Goal: Task Accomplishment & Management: Manage account settings

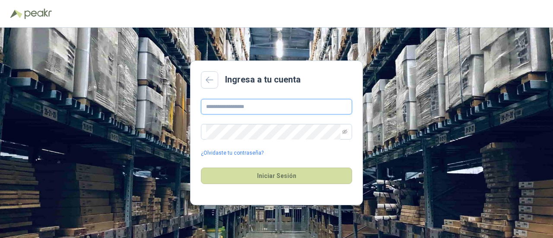
click at [239, 101] on input "text" at bounding box center [276, 107] width 151 height 16
type input "**********"
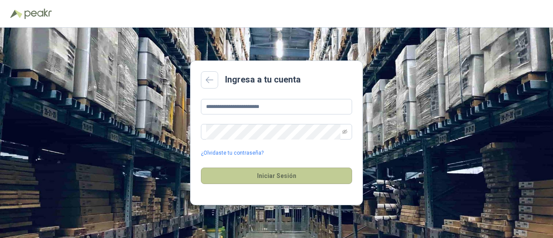
click at [244, 176] on button "Iniciar Sesión" at bounding box center [276, 176] width 151 height 16
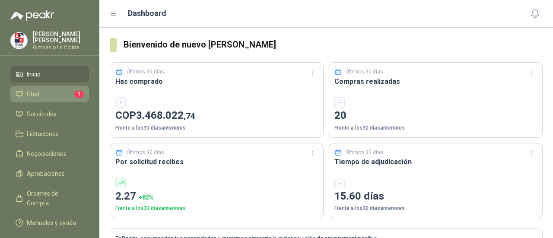
click at [32, 96] on span "Chat" at bounding box center [33, 94] width 13 height 10
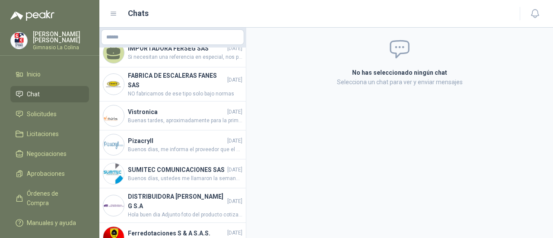
scroll to position [662, 0]
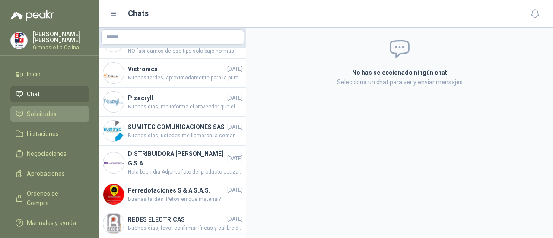
click at [36, 117] on span "Solicitudes" at bounding box center [42, 114] width 30 height 10
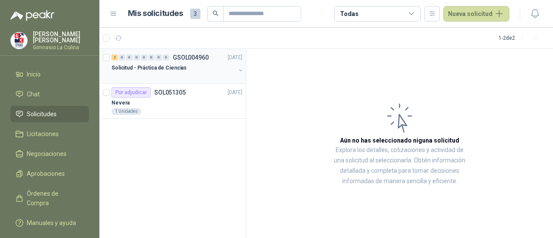
click at [186, 70] on div "Solicitud - Práctica de Ciencias" at bounding box center [174, 68] width 124 height 10
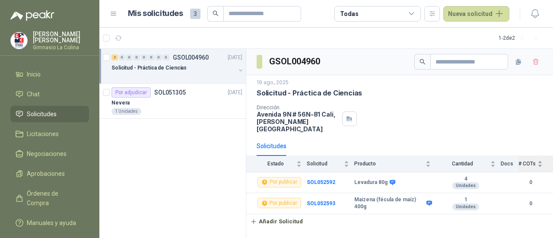
click at [542, 160] on div "# COTs" at bounding box center [531, 164] width 24 height 9
click at [539, 160] on div "# COTs" at bounding box center [531, 164] width 24 height 9
click at [508, 157] on th "Docs" at bounding box center [510, 164] width 18 height 16
click at [494, 160] on div "Cantidad" at bounding box center [466, 164] width 60 height 9
click at [501, 158] on th "Docs" at bounding box center [510, 164] width 18 height 16
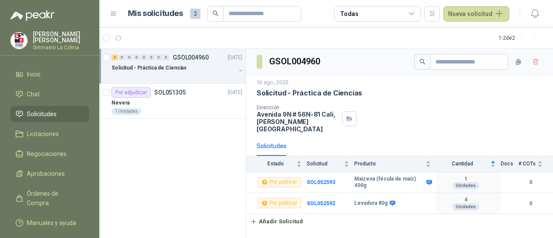
drag, startPoint x: 418, startPoint y: 223, endPoint x: 342, endPoint y: 217, distance: 75.5
click at [342, 217] on div "GSOL004960 [DATE] Solicitud - Práctica de Ciencias Dirección [STREET_ADDRESS][P…" at bounding box center [399, 144] width 307 height 190
click at [539, 160] on div "# COTs" at bounding box center [531, 164] width 24 height 9
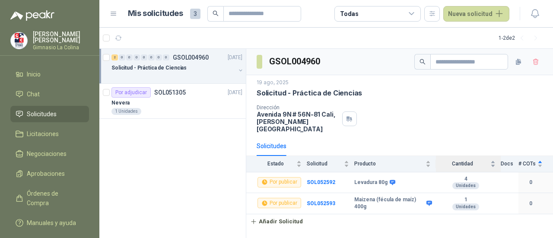
click at [496, 160] on div "Cantidad" at bounding box center [466, 164] width 60 height 9
click at [494, 160] on div "Cantidad" at bounding box center [466, 164] width 60 height 9
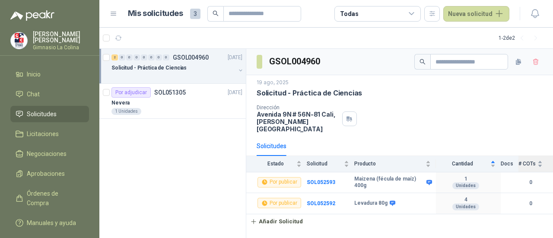
click at [540, 160] on div "# COTs" at bounding box center [531, 164] width 24 height 9
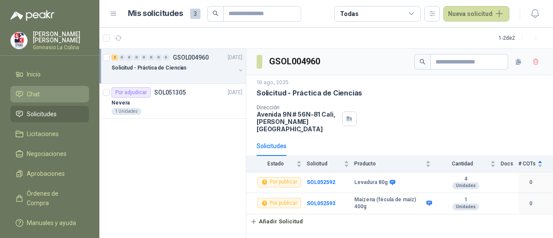
click at [50, 91] on li "Chat" at bounding box center [50, 94] width 68 height 10
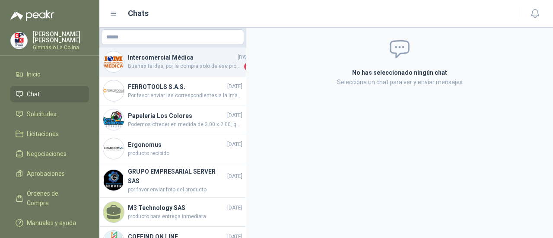
click at [184, 71] on div "Intercomercial Médica [DATE] Buenas tardes, por la compra solo de ese producto …" at bounding box center [172, 62] width 147 height 29
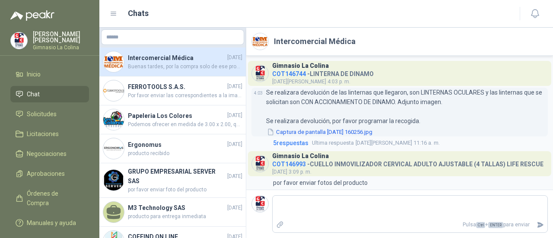
click at [432, 110] on p "Se realizara devolución de las linternas que llegaron, son LINTERNAS OCULARES y…" at bounding box center [407, 107] width 282 height 38
click at [310, 104] on p "Se realizara devolución de las linternas que llegaron, son LINTERNAS OCULARES y…" at bounding box center [407, 107] width 282 height 38
click at [336, 134] on button "Captura de pantalla [DATE] 160256.jpg" at bounding box center [319, 132] width 107 height 9
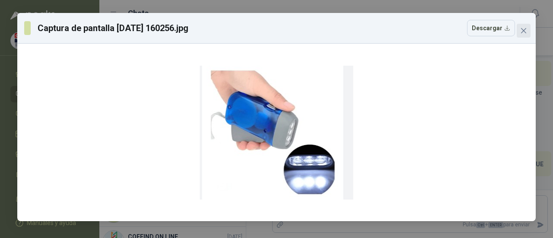
click at [527, 27] on button "Close" at bounding box center [524, 31] width 14 height 14
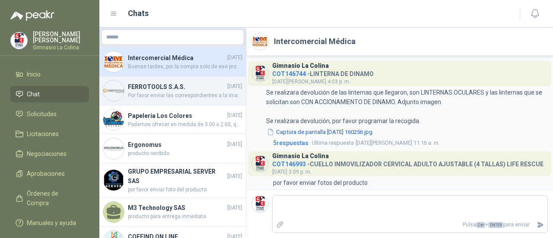
click at [180, 94] on span "Por favor enviar las correspondientes a la imagen WhatsApp Image [DATE] 1.03.20…" at bounding box center [185, 96] width 115 height 8
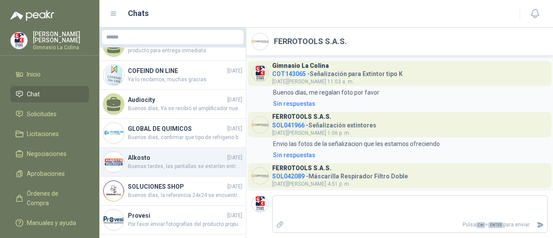
scroll to position [173, 0]
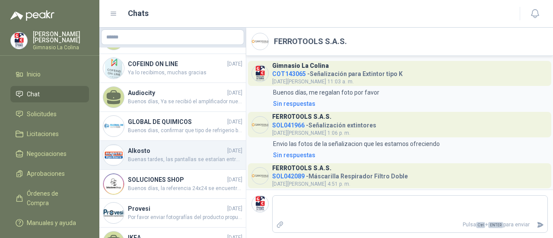
click at [172, 156] on span "Buenas tardes, las pantallas se estarían entregando entre [DATE] y el [DATE], d…" at bounding box center [185, 160] width 115 height 8
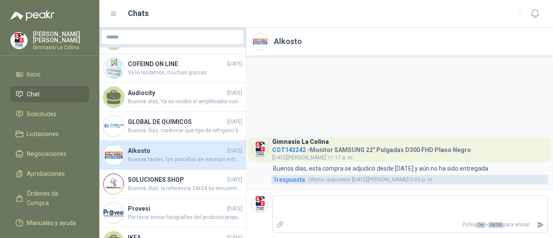
click at [289, 178] on span "1 respuesta" at bounding box center [289, 180] width 32 height 10
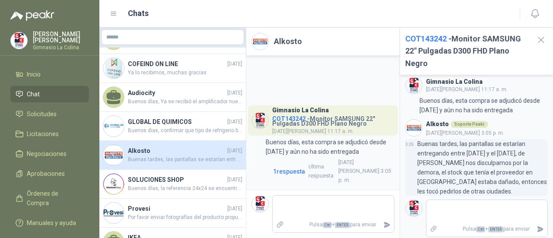
scroll to position [10, 0]
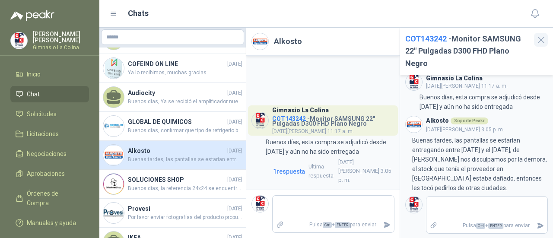
click at [544, 43] on icon "button" at bounding box center [541, 40] width 11 height 11
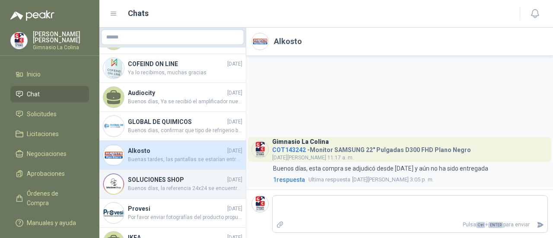
scroll to position [216, 0]
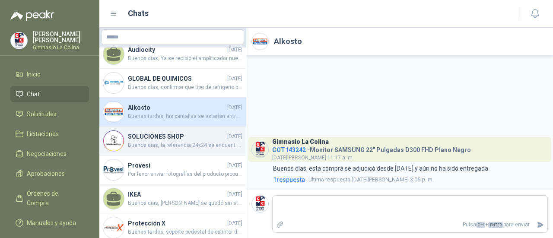
click at [173, 141] on span "Buenos días, la referencia 24x24 se encuentra agotada, tenemos referencia 20x20…" at bounding box center [185, 145] width 115 height 8
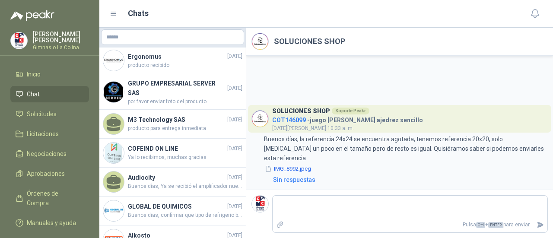
scroll to position [13, 0]
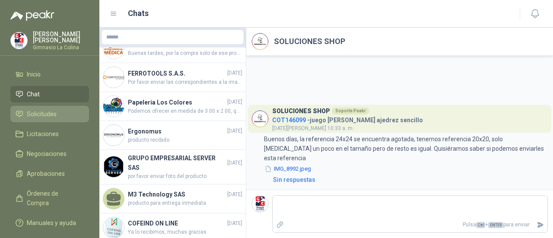
click at [51, 114] on span "Solicitudes" at bounding box center [42, 114] width 30 height 10
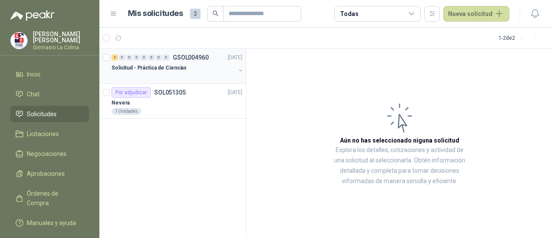
click at [157, 72] on div "Solicitud - Práctica de Ciencias" at bounding box center [174, 68] width 124 height 10
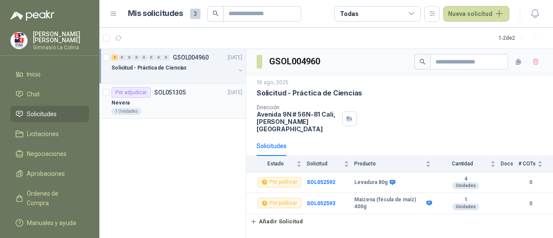
click at [184, 106] on div "Nevera" at bounding box center [177, 103] width 131 height 10
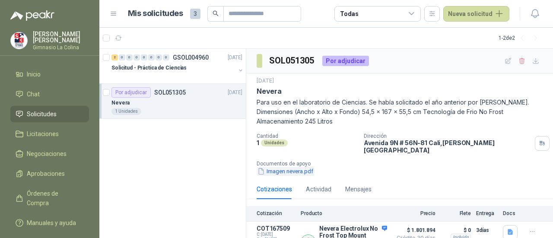
click at [306, 168] on button "Imagen nevera.pdf" at bounding box center [285, 171] width 57 height 9
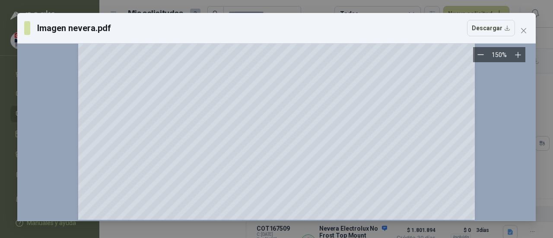
scroll to position [346, 0]
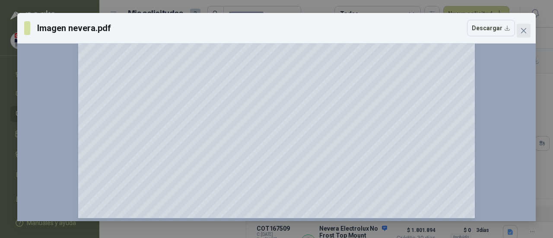
click at [522, 29] on icon "close" at bounding box center [523, 30] width 7 height 7
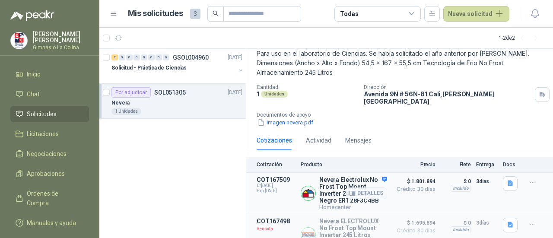
scroll to position [68, 0]
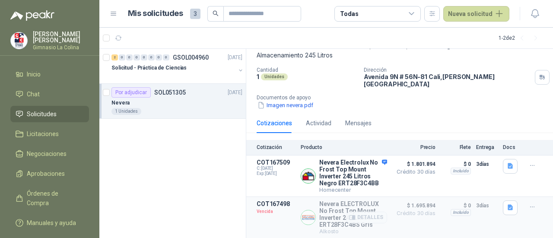
click at [359, 229] on div "Detalles" at bounding box center [367, 218] width 41 height 34
click at [339, 169] on p "Nevera Electrolux No Frost Top Mount Inverter 245 Litros Negro ERT28F3C4BB" at bounding box center [353, 173] width 68 height 28
click at [358, 171] on button "Detalles" at bounding box center [367, 176] width 41 height 12
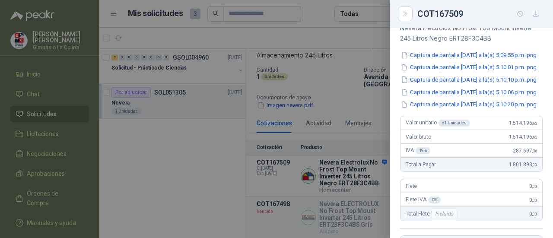
scroll to position [0, 0]
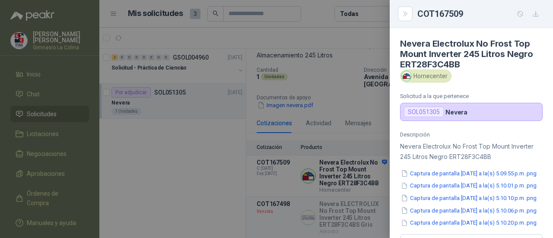
click at [259, 200] on div at bounding box center [276, 119] width 553 height 238
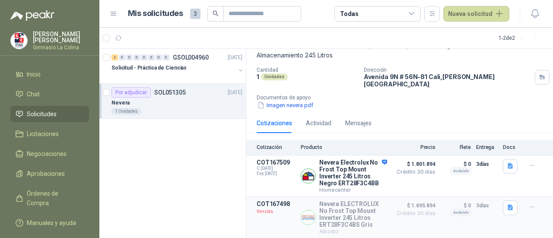
click at [313, 144] on p "Producto" at bounding box center [344, 147] width 86 height 6
click at [316, 144] on p "Producto" at bounding box center [344, 147] width 86 height 6
click at [319, 121] on div "Actividad" at bounding box center [319, 123] width 26 height 20
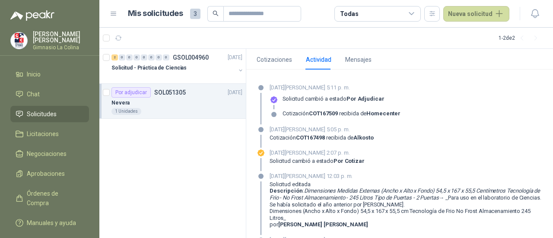
scroll to position [170, 0]
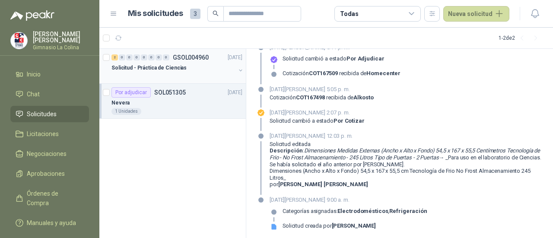
click at [164, 76] on div at bounding box center [174, 76] width 124 height 7
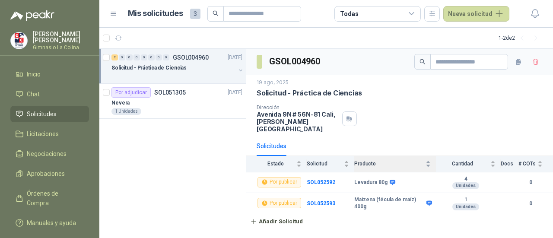
click at [364, 161] on span "Producto" at bounding box center [389, 164] width 70 height 6
click at [462, 161] on span "Cantidad" at bounding box center [462, 164] width 53 height 6
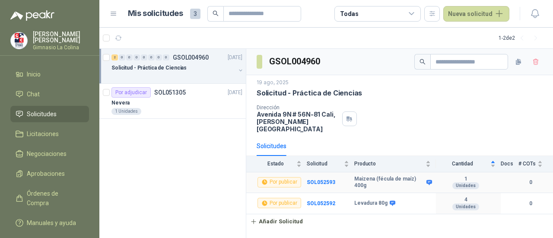
click at [462, 182] on div "Unidades" at bounding box center [466, 185] width 27 height 7
click at [431, 200] on div "Levadura 80g" at bounding box center [392, 203] width 77 height 7
click at [312, 92] on p "Solicitud - Práctica de Ciencias" at bounding box center [309, 93] width 105 height 9
click at [29, 157] on span "Negociaciones" at bounding box center [47, 154] width 40 height 10
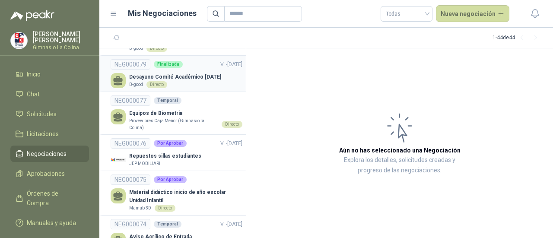
scroll to position [259, 0]
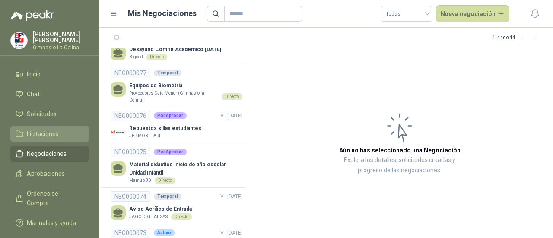
click at [37, 138] on span "Licitaciones" at bounding box center [43, 134] width 32 height 10
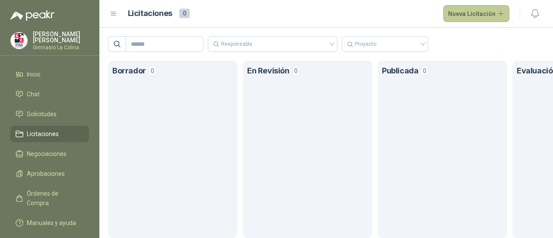
click at [474, 19] on button "Nueva Licitación" at bounding box center [477, 13] width 67 height 17
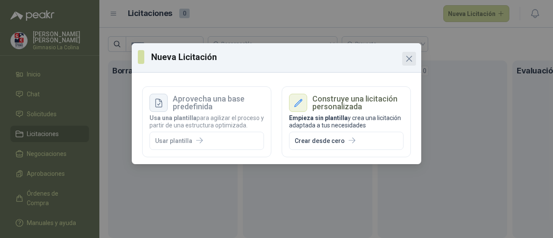
click at [410, 61] on icon "Close" at bounding box center [409, 59] width 10 height 10
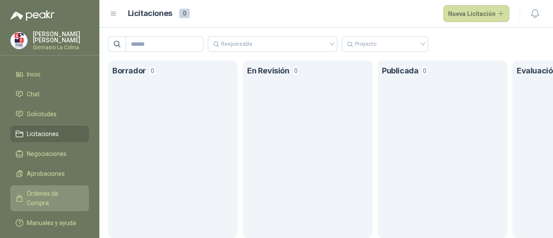
click at [70, 195] on span "Órdenes de Compra" at bounding box center [54, 198] width 54 height 19
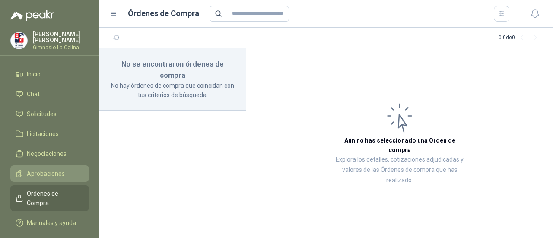
click at [61, 172] on span "Aprobaciones" at bounding box center [46, 174] width 38 height 10
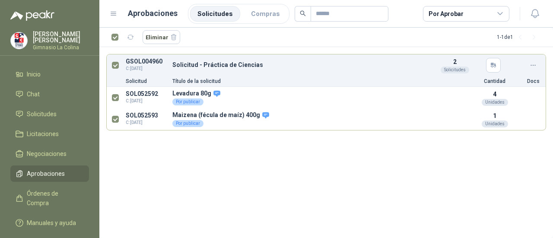
click at [308, 180] on div "Eliminar 1 - 1 de 1 GSOL004960 C: [DATE] Solicitud - Práctica de Ciencias 2 Sol…" at bounding box center [326, 133] width 454 height 211
click at [267, 13] on li "Compras" at bounding box center [266, 14] width 44 height 16
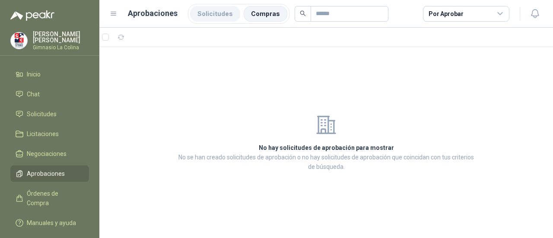
click at [208, 11] on li "Solicitudes" at bounding box center [215, 14] width 50 height 16
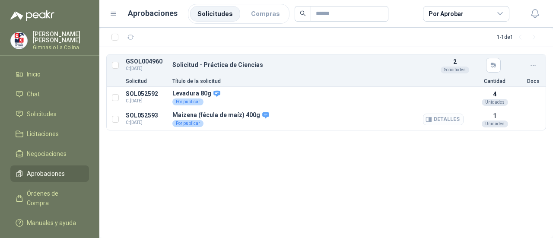
click at [453, 121] on button "Detalles" at bounding box center [443, 120] width 41 height 12
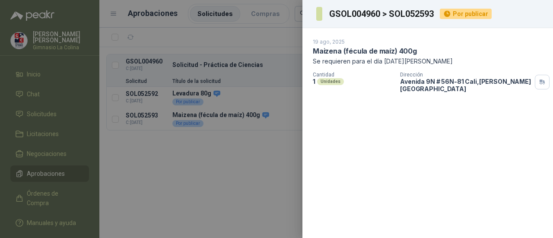
click at [244, 166] on div at bounding box center [276, 119] width 553 height 238
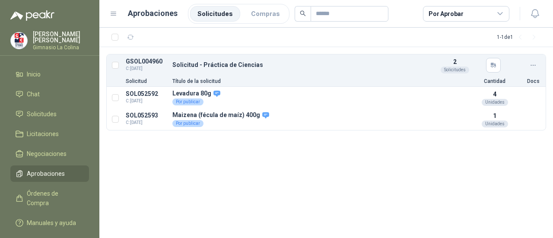
click at [536, 61] on icon at bounding box center [534, 65] width 8 height 8
click at [300, 185] on div "1 - 1 de 1 GSOL004960 C: [DATE] Solicitud - Práctica de Ciencias 2 Solicitudes …" at bounding box center [326, 133] width 454 height 211
click at [281, 192] on div "1 - 1 de 1 GSOL004960 C: [DATE] Solicitud - Práctica de Ciencias 2 Solicitudes …" at bounding box center [326, 133] width 454 height 211
click at [43, 118] on span "Solicitudes" at bounding box center [42, 114] width 30 height 10
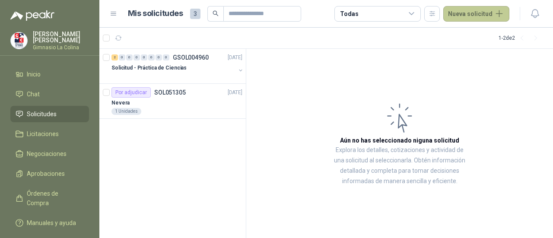
click at [473, 17] on button "Nueva solicitud" at bounding box center [477, 14] width 66 height 16
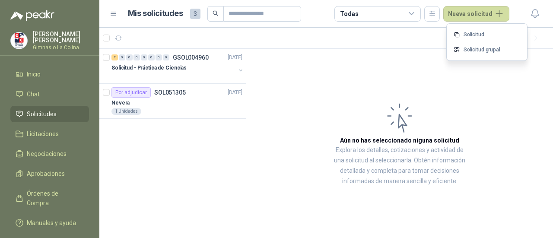
click at [188, 165] on div "2 0 0 0 0 0 0 0 GSOL004960 [DATE] Solicitud - Práctica de Ciencias Por adjudica…" at bounding box center [172, 144] width 147 height 190
click at [152, 111] on div "1 Unidades" at bounding box center [177, 111] width 131 height 7
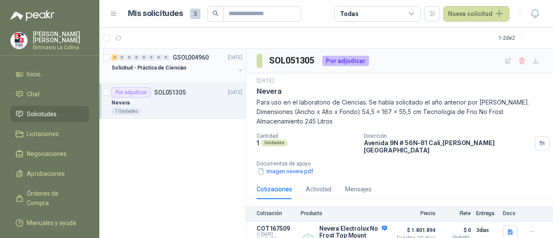
click at [144, 70] on p "Solicitud - Práctica de Ciencias" at bounding box center [149, 68] width 75 height 8
